Goal: Task Accomplishment & Management: Use online tool/utility

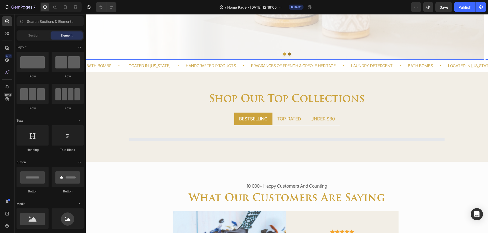
scroll to position [229, 0]
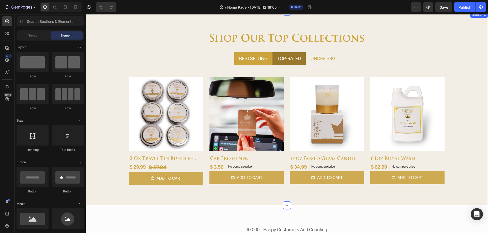
click at [288, 56] on div "TOP-RATED" at bounding box center [288, 58] width 25 height 8
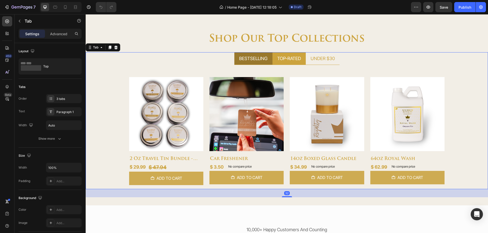
click at [245, 59] on div "BESTSELLING" at bounding box center [253, 58] width 30 height 8
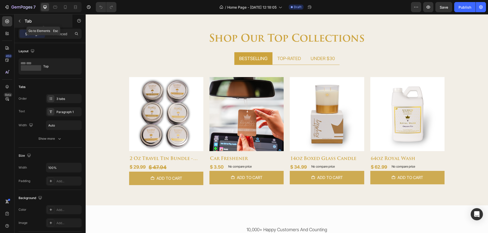
click at [30, 21] on p "Tab" at bounding box center [46, 21] width 43 height 6
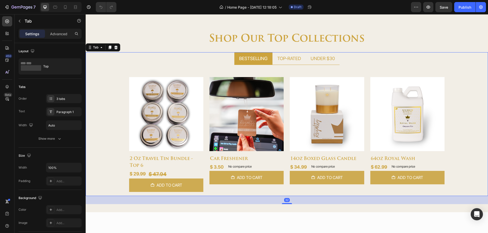
click at [247, 55] on p "BESTSELLING" at bounding box center [253, 58] width 28 height 7
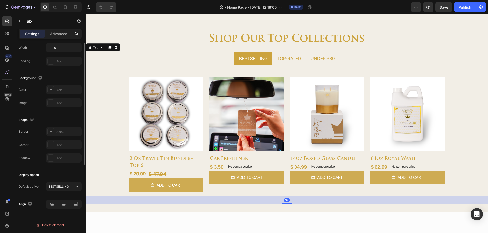
scroll to position [0, 0]
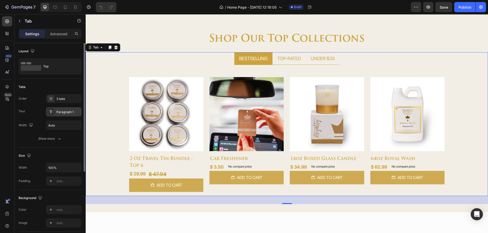
click at [55, 112] on div "Paragraph 1" at bounding box center [64, 111] width 36 height 9
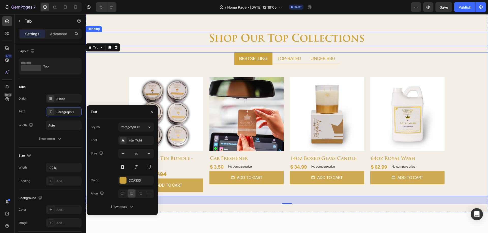
click at [228, 40] on h2 "shop our top collections" at bounding box center [287, 39] width 402 height 14
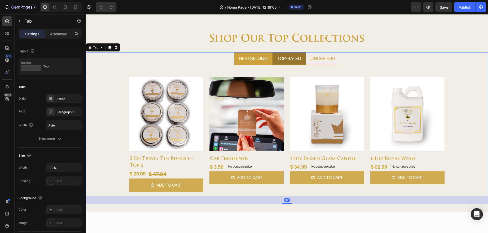
click at [284, 61] on p "TOP-RATED" at bounding box center [289, 58] width 24 height 7
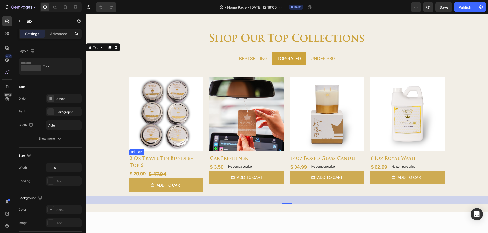
click at [178, 162] on h2 "2 oz travel tin bundle - top 6" at bounding box center [166, 162] width 74 height 15
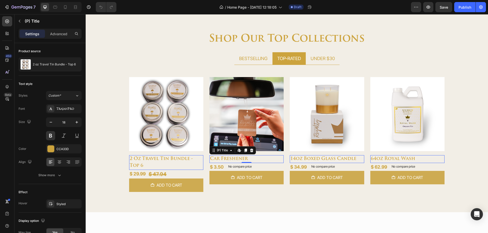
click at [203, 160] on h2 "car freshener" at bounding box center [166, 162] width 74 height 15
click at [203, 156] on h2 "14oz boxed glass candle" at bounding box center [166, 162] width 74 height 15
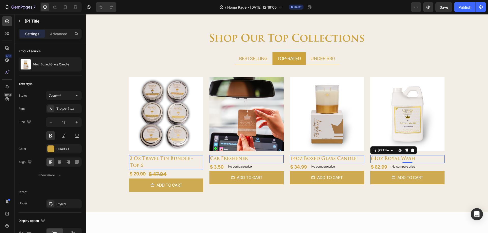
click at [203, 158] on h2 "64oz royal wash" at bounding box center [166, 162] width 74 height 15
click at [156, 172] on div "$ 47.94" at bounding box center [157, 174] width 19 height 9
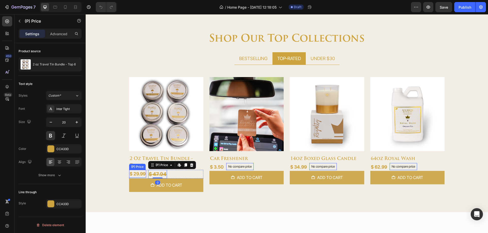
click at [134, 172] on div "$ 29.99" at bounding box center [137, 174] width 17 height 8
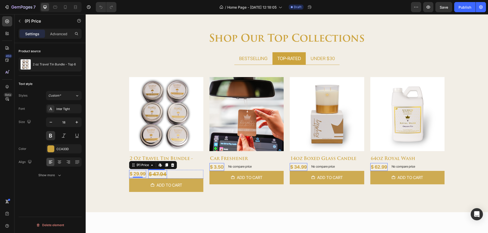
click at [158, 173] on div "$ 47.94" at bounding box center [157, 174] width 19 height 9
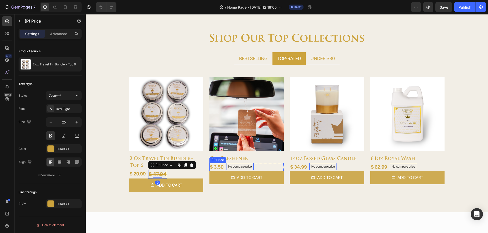
click at [146, 170] on div "$ 3.50" at bounding box center [137, 174] width 17 height 8
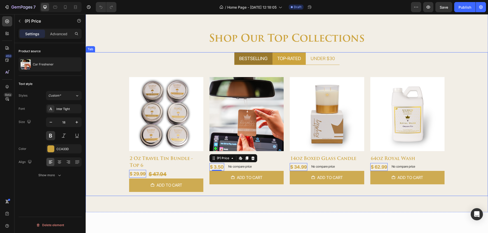
click at [246, 61] on p "BESTSELLING" at bounding box center [253, 58] width 28 height 7
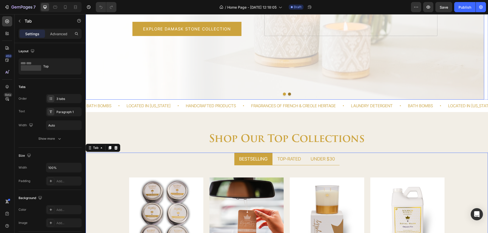
scroll to position [127, 0]
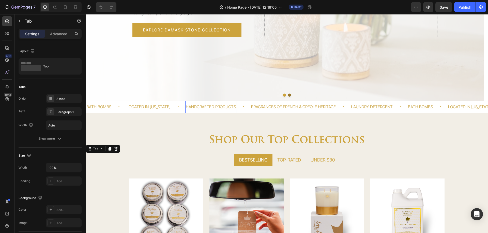
click at [200, 105] on p "Handcrafted Products" at bounding box center [211, 106] width 50 height 7
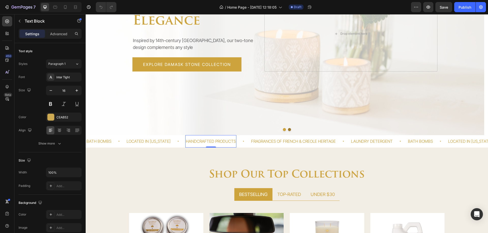
scroll to position [76, 0]
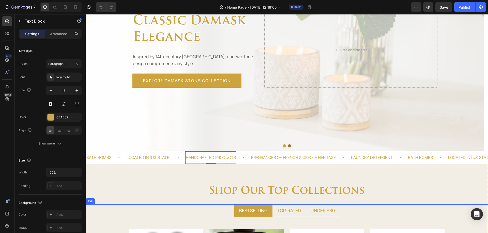
click at [251, 209] on p "BESTSELLING" at bounding box center [253, 210] width 28 height 7
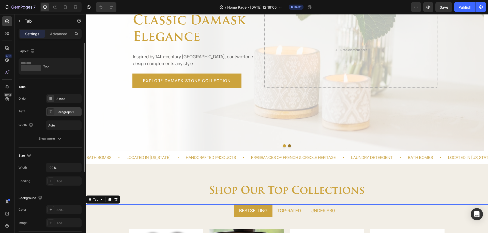
click at [53, 108] on div "Paragraph 1" at bounding box center [64, 111] width 36 height 9
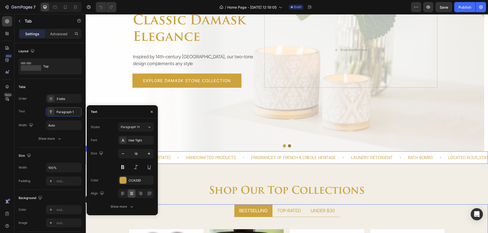
scroll to position [0, 0]
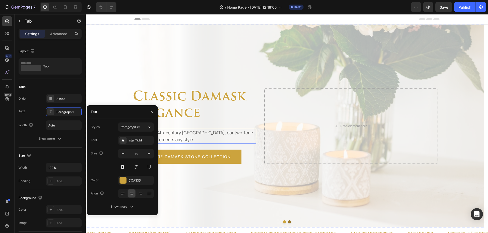
click at [188, 136] on p "Inspired by 14th-century [GEOGRAPHIC_DATA], our two-tone design complements any…" at bounding box center [194, 137] width 123 height 14
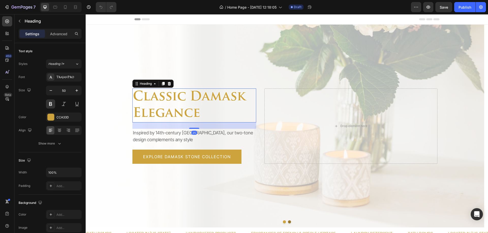
click at [186, 108] on h2 "classic damask elegance" at bounding box center [194, 106] width 124 height 34
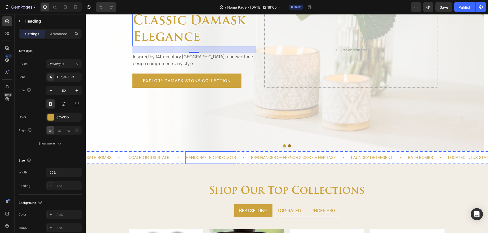
click at [193, 157] on p "Handcrafted Products" at bounding box center [211, 157] width 50 height 7
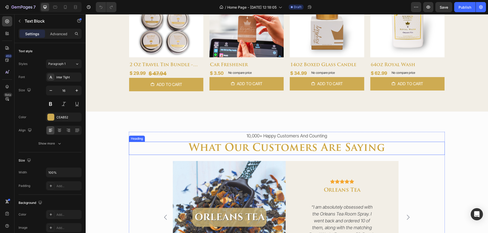
scroll to position [406, 0]
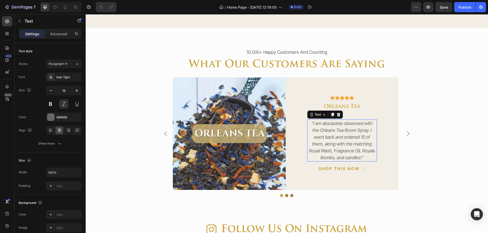
click at [328, 132] on p "“I am absolutely obsessed with the Orleans Tea Room Spray. I went back and orde…" at bounding box center [342, 140] width 69 height 41
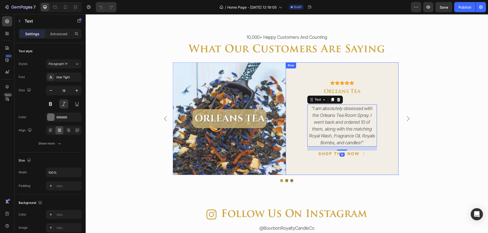
scroll to position [482, 0]
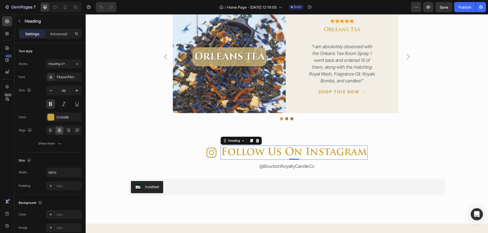
click at [287, 152] on h2 "follow us on instagram" at bounding box center [293, 153] width 147 height 14
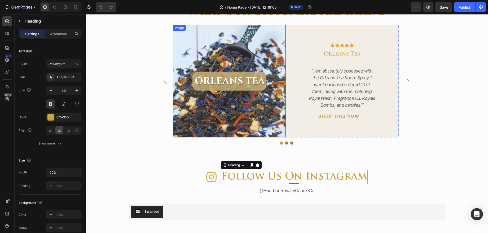
scroll to position [356, 0]
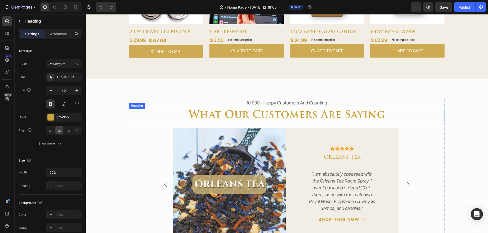
click at [263, 115] on h2 "what our customers are saying" at bounding box center [286, 115] width 315 height 13
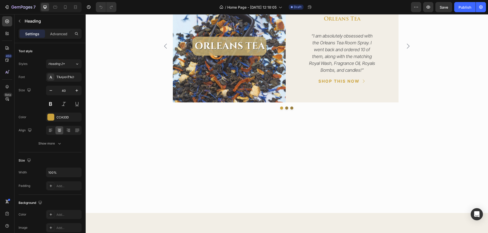
scroll to position [508, 0]
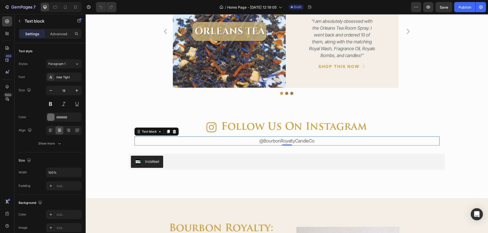
click at [266, 138] on link "@BourbonRoyaltyCandleCo" at bounding box center [286, 140] width 55 height 5
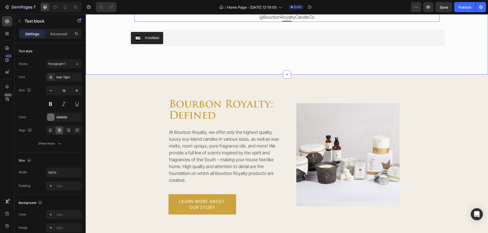
scroll to position [635, 0]
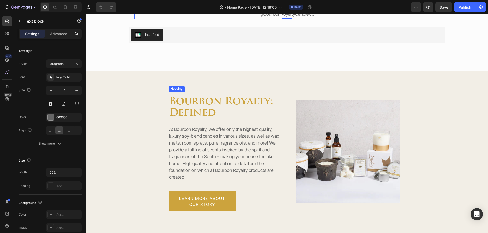
click at [224, 108] on h2 "bourbon royalty: defined" at bounding box center [225, 107] width 115 height 23
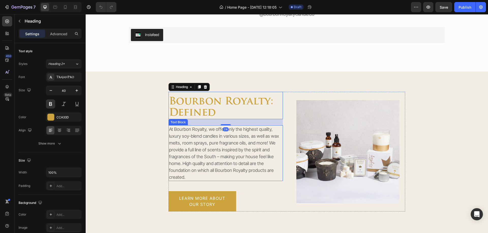
click at [223, 133] on p "At Bourbon Royalty, we offer only the highest quality, luxury soy-blend candles…" at bounding box center [226, 153] width 114 height 55
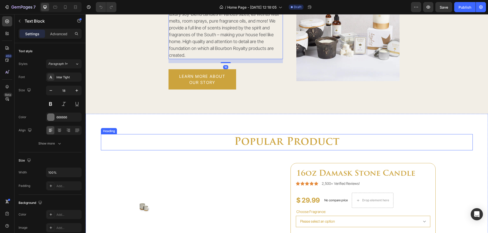
scroll to position [762, 0]
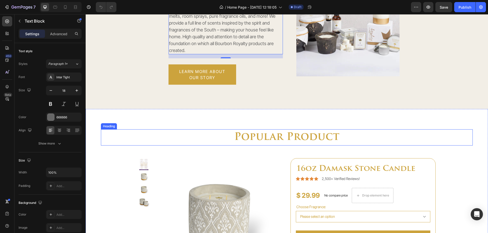
click at [255, 140] on h2 "popular product" at bounding box center [287, 138] width 372 height 16
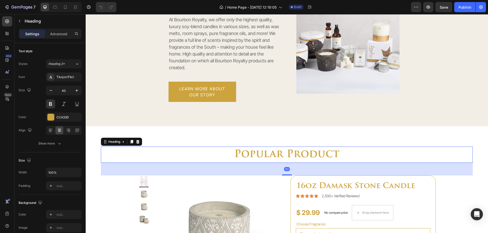
scroll to position [711, 0]
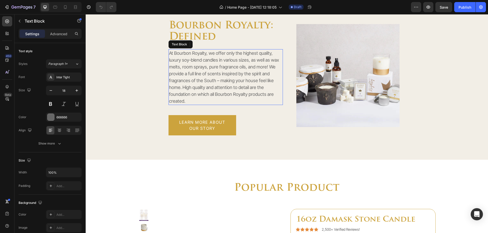
click at [237, 95] on p "At Bourbon Royalty, we offer only the highest quality, luxury soy-blend candles…" at bounding box center [226, 77] width 114 height 55
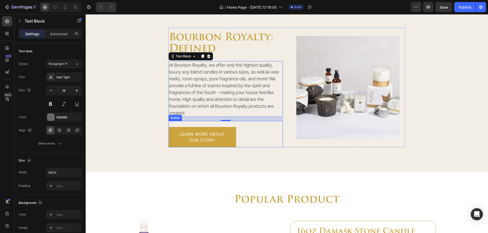
scroll to position [660, 0]
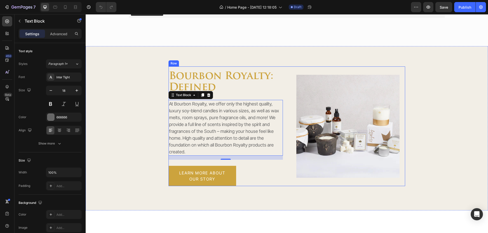
click at [284, 168] on div "bourbon royalty: defined Heading At Bourbon Royalty, we offer only the highest …" at bounding box center [286, 127] width 237 height 120
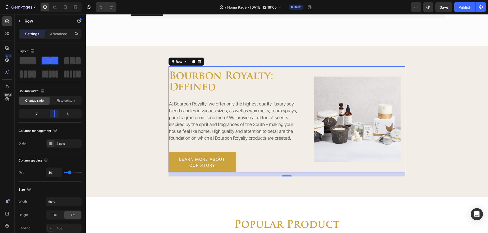
drag, startPoint x: 52, startPoint y: 115, endPoint x: 103, endPoint y: 90, distance: 57.0
click at [55, 0] on body "7 / Home Page - [DATE] 12:18:05 Draft Preview Save Publish 450 Beta Sections(18…" at bounding box center [244, 0] width 488 height 0
click at [354, 90] on img at bounding box center [357, 120] width 86 height 86
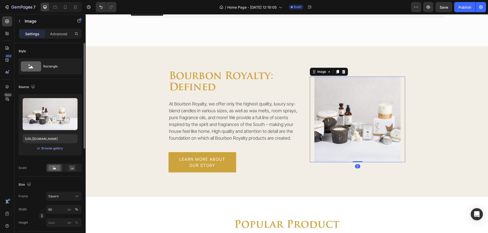
scroll to position [51, 0]
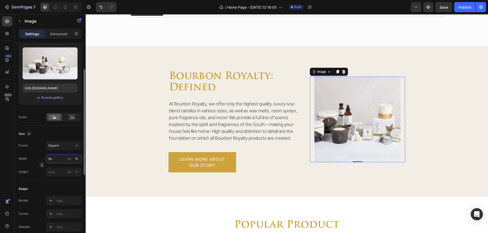
click at [50, 159] on input "90" at bounding box center [64, 158] width 36 height 9
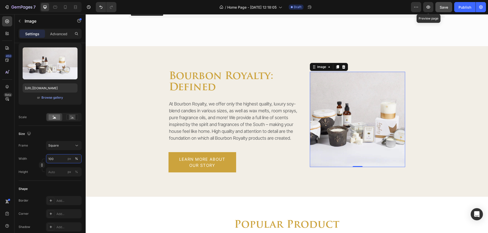
type input "100"
click at [442, 8] on span "Save" at bounding box center [443, 7] width 8 height 4
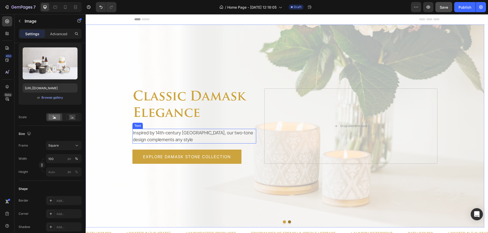
scroll to position [152, 0]
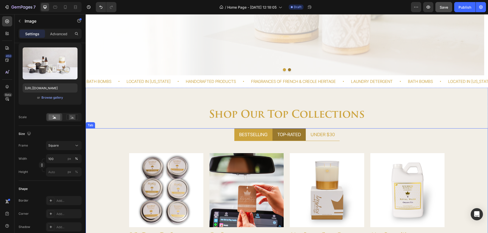
click at [297, 133] on div "TOP-RATED" at bounding box center [288, 135] width 25 height 8
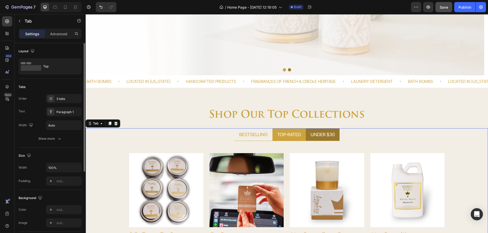
click at [310, 134] on div "UNDER $30" at bounding box center [323, 135] width 26 height 8
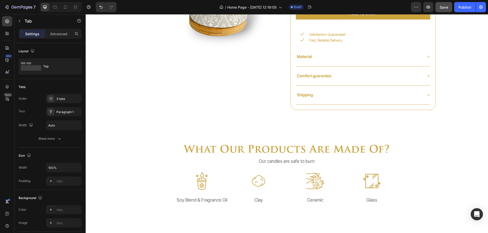
scroll to position [965, 0]
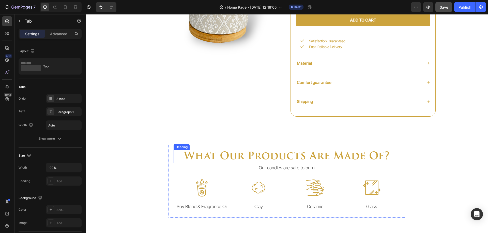
click at [217, 156] on h2 "what our products are made of?" at bounding box center [286, 156] width 227 height 13
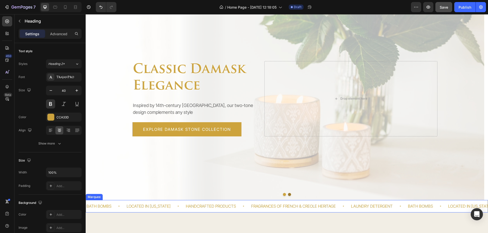
scroll to position [0, 0]
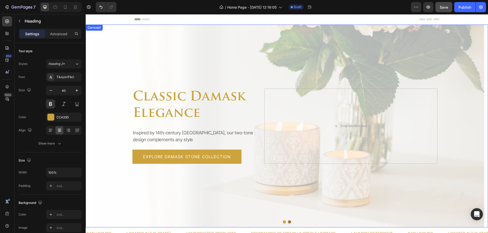
click at [288, 222] on button "Dot" at bounding box center [289, 222] width 3 height 3
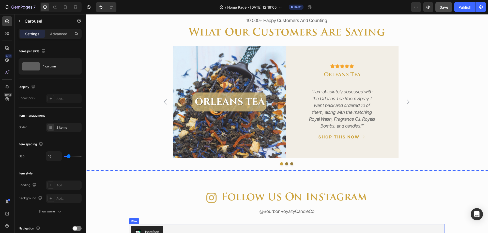
scroll to position [324, 0]
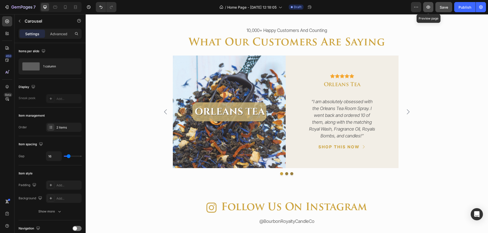
click at [430, 6] on icon "button" at bounding box center [427, 7] width 5 height 5
